Goal: Task Accomplishment & Management: Use online tool/utility

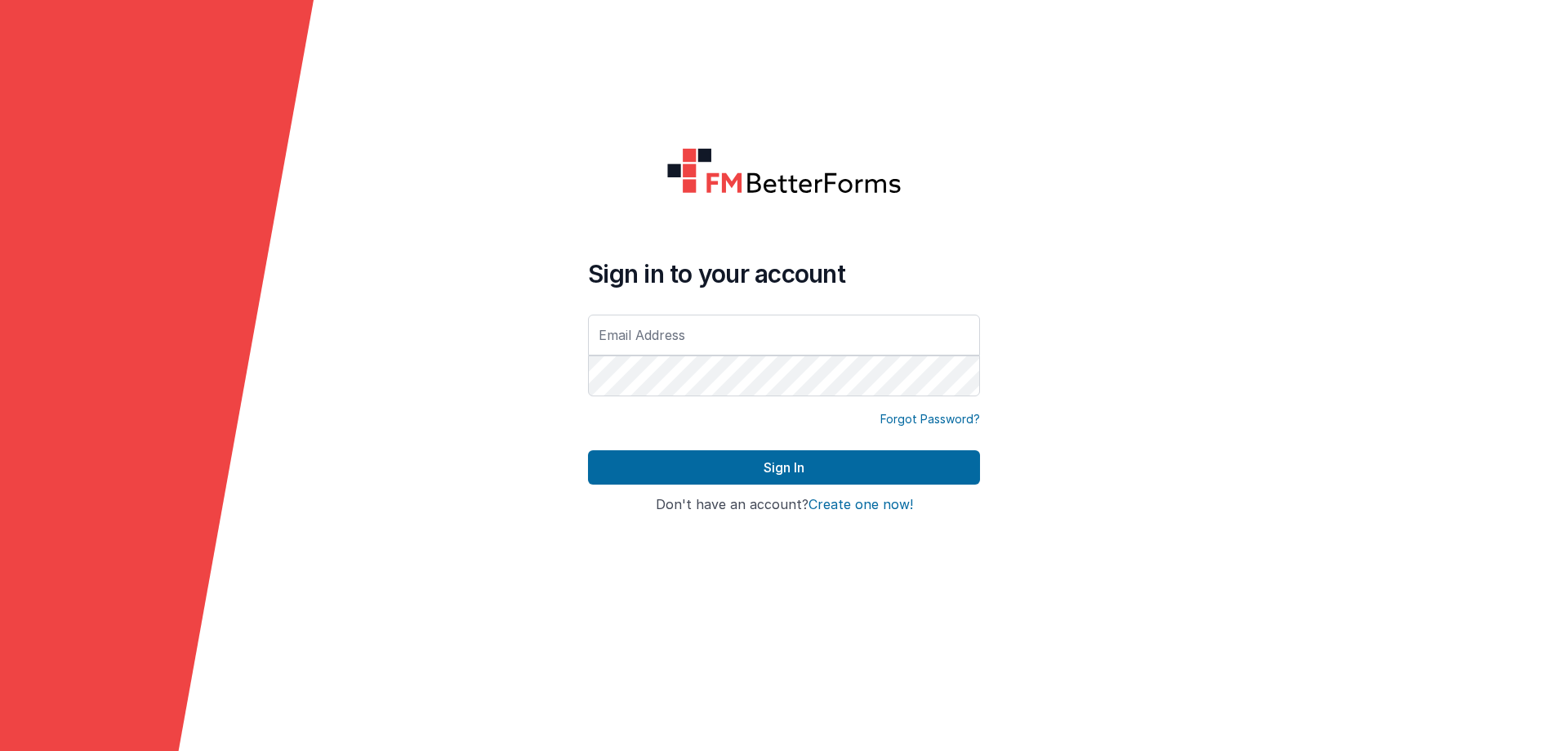
click at [683, 344] on input "text" at bounding box center [783, 335] width 392 height 41
type input "[EMAIL_ADDRESS][DOMAIN_NAME]"
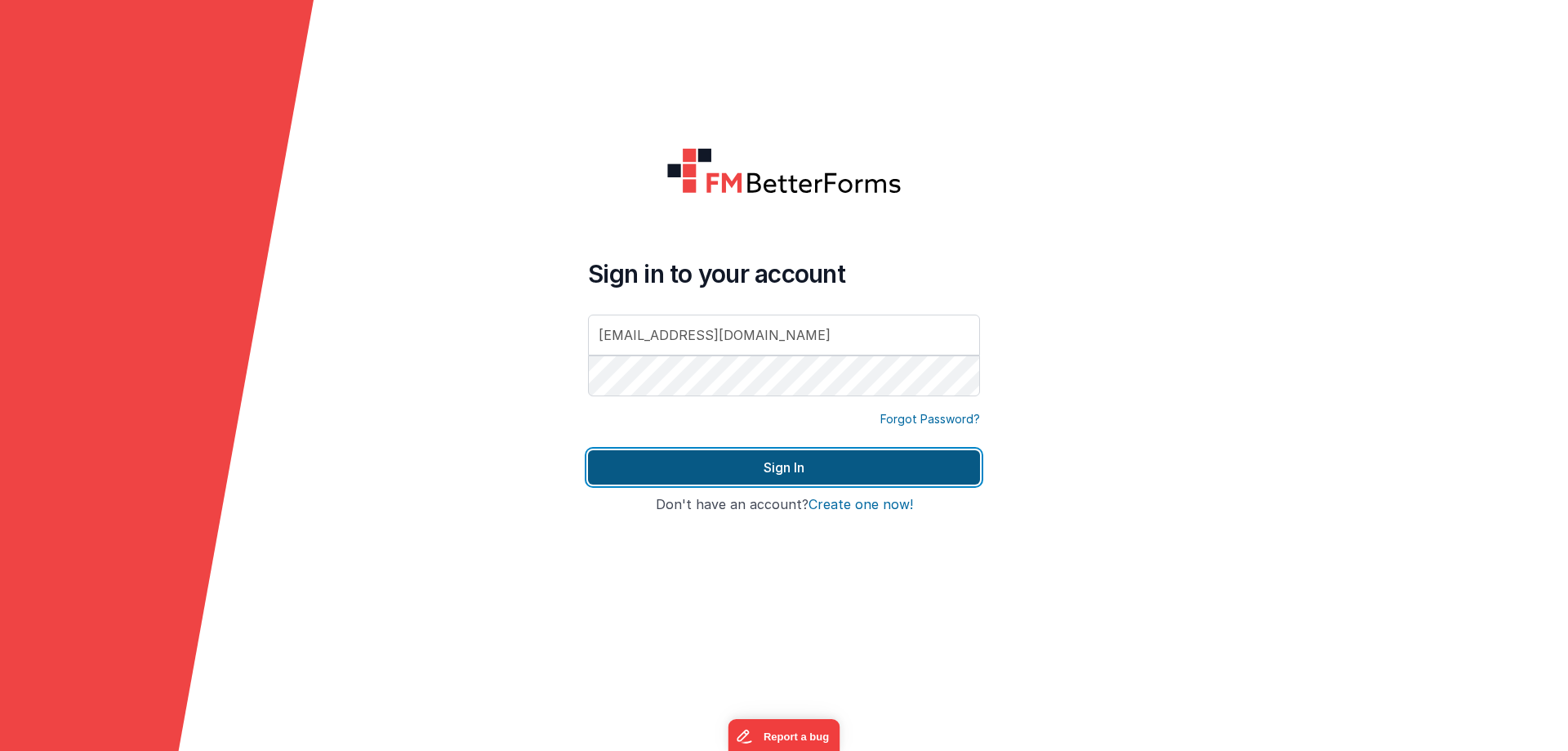
click at [809, 464] on button "Sign In" at bounding box center [783, 467] width 392 height 34
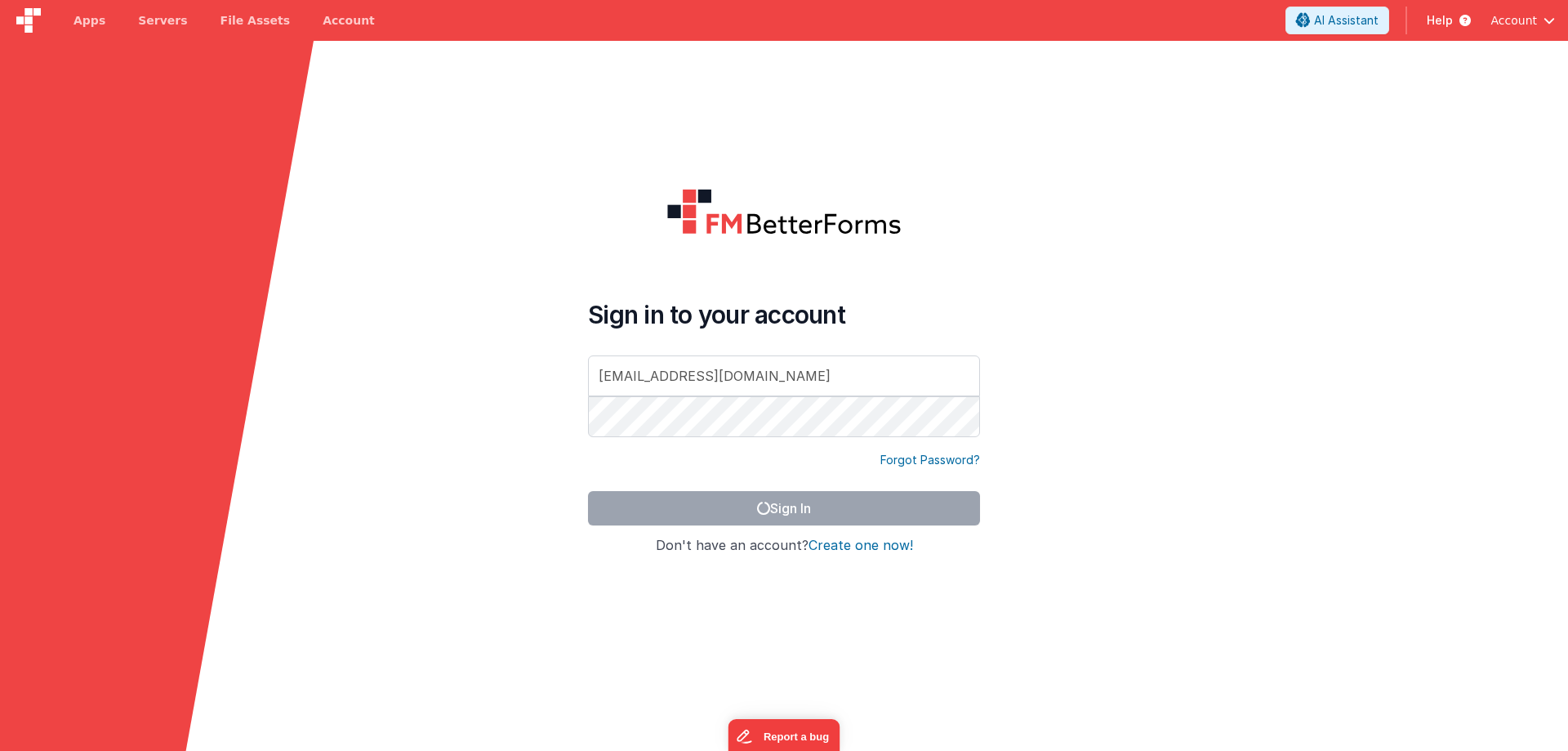
click at [1157, 635] on form "Sign in to your account [EMAIL_ADDRESS][DOMAIN_NAME] Forgot Password? Sign In S…" at bounding box center [784, 416] width 1568 height 751
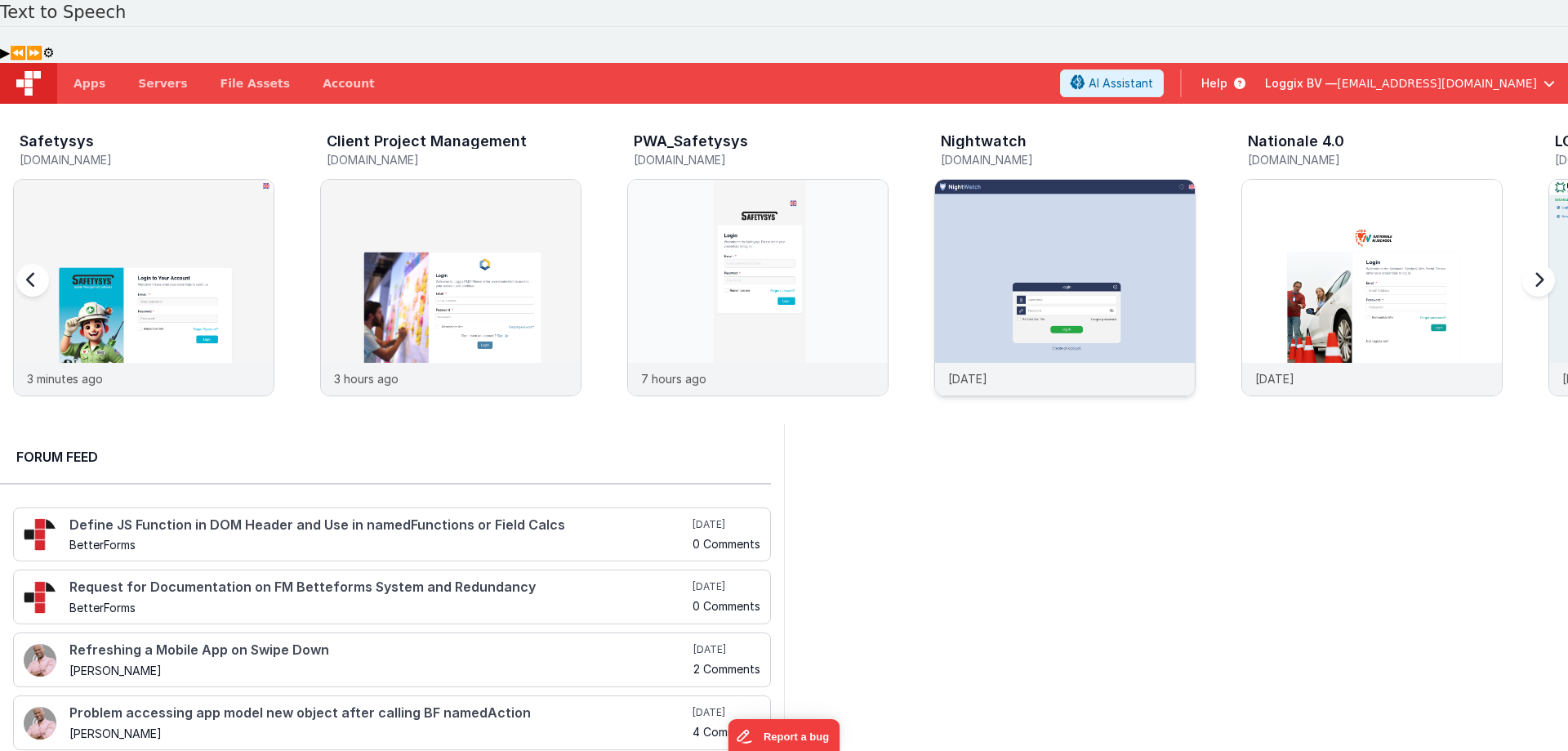
click at [997, 189] on img at bounding box center [1064, 309] width 260 height 260
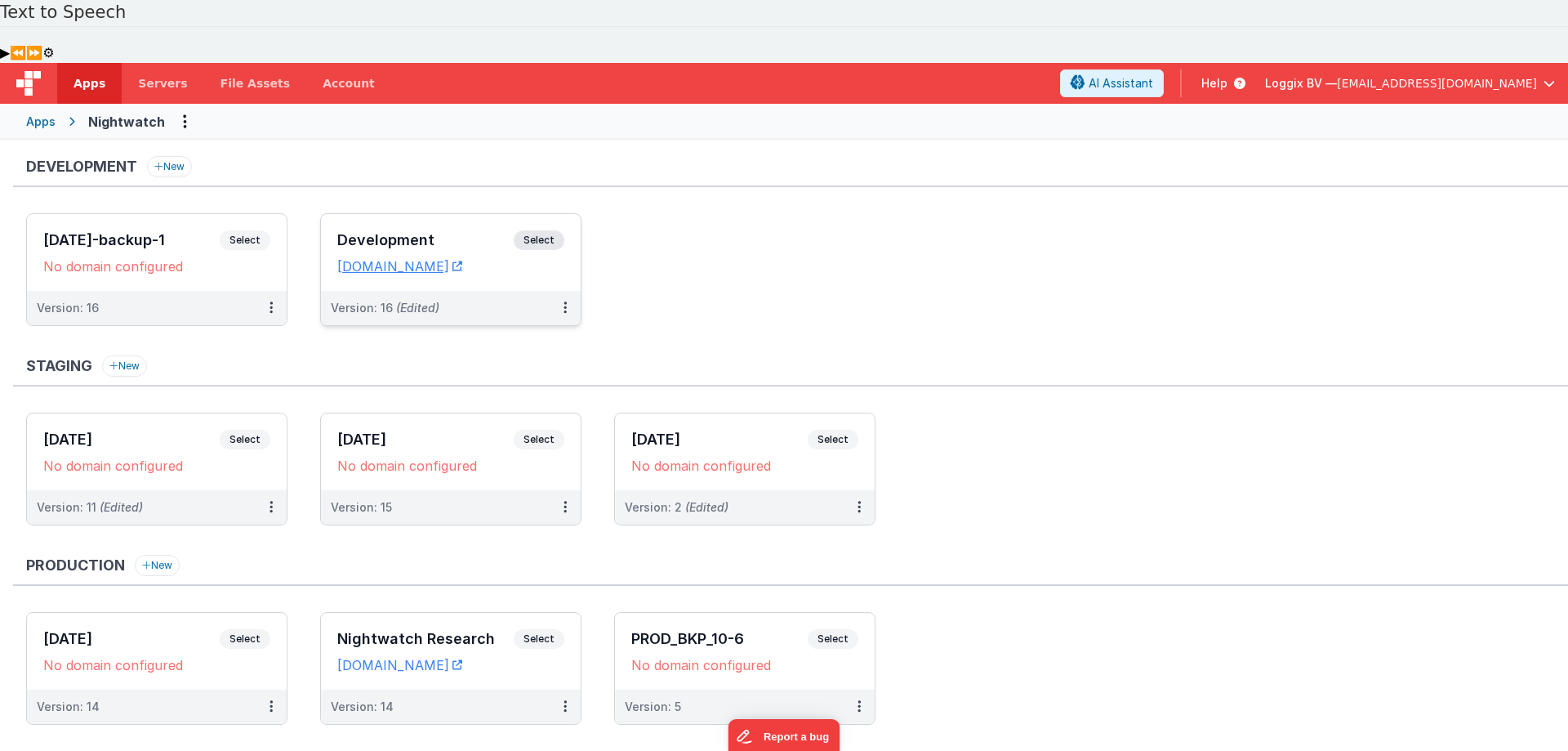
click at [359, 214] on div "Development Select URLs [DOMAIN_NAME]" at bounding box center [450, 252] width 260 height 77
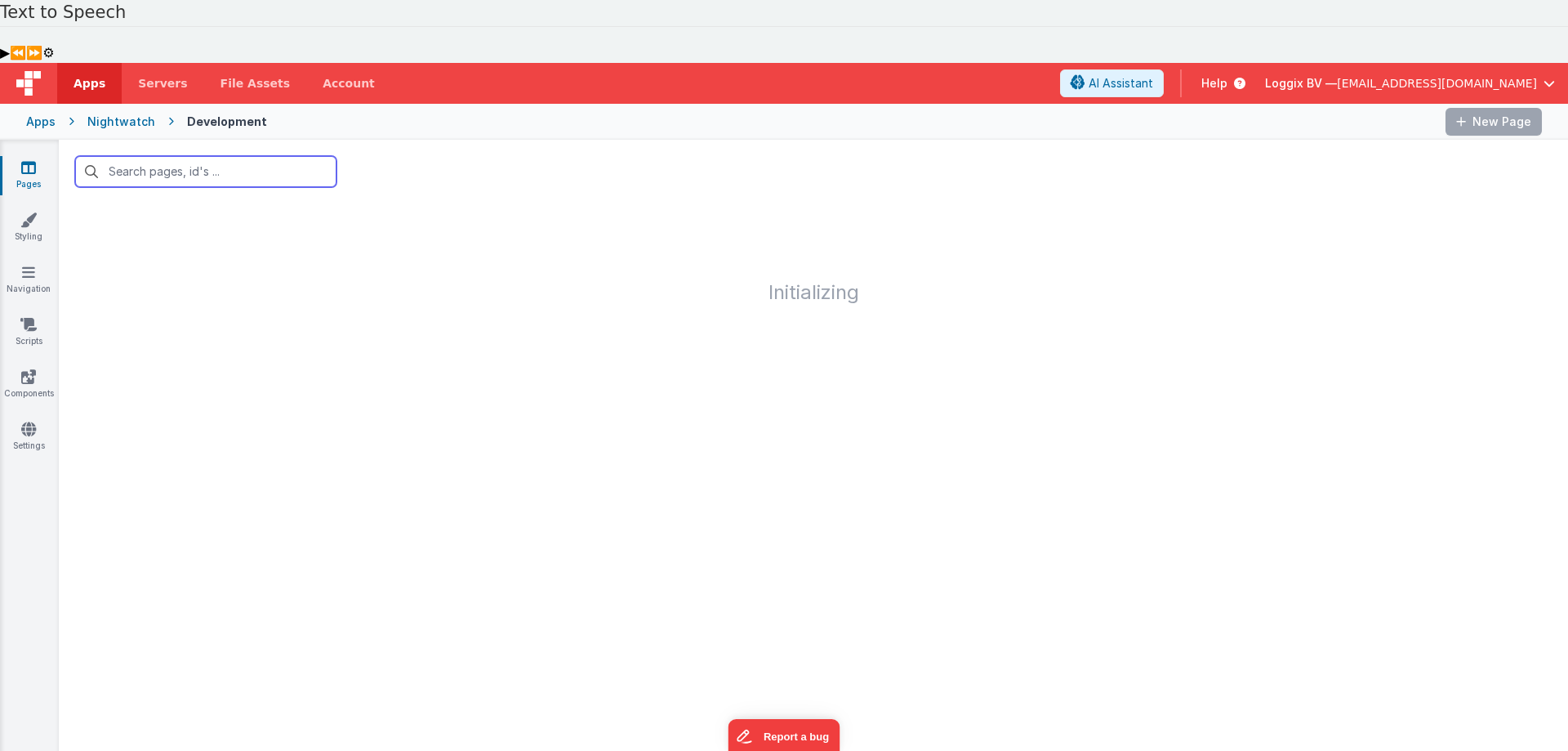
click at [149, 156] on input "text" at bounding box center [205, 171] width 262 height 31
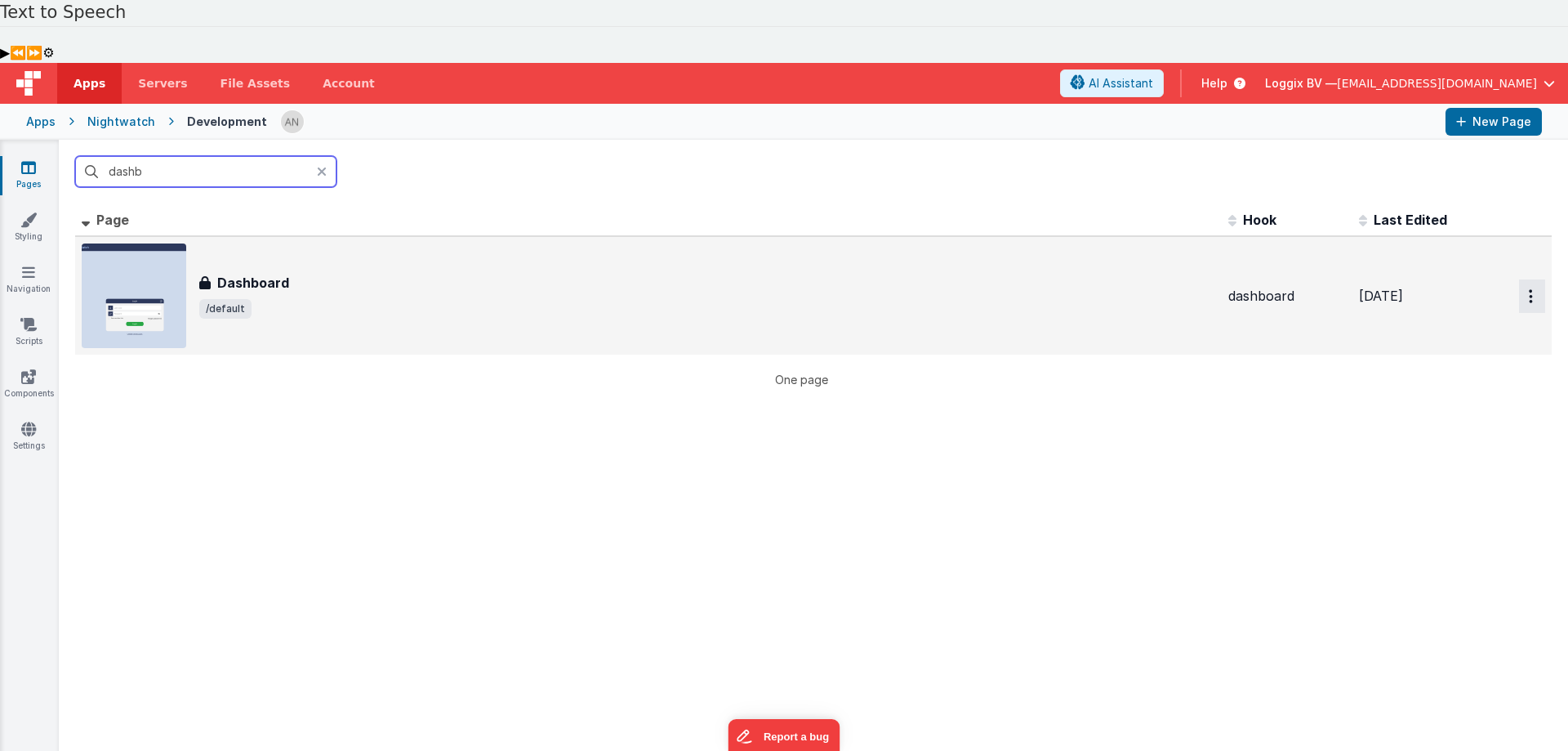
type input "dashb"
click at [1519, 279] on button "Options" at bounding box center [1532, 296] width 26 height 33
click at [1462, 319] on link "Preview" at bounding box center [1473, 333] width 144 height 29
